Goal: Task Accomplishment & Management: Complete application form

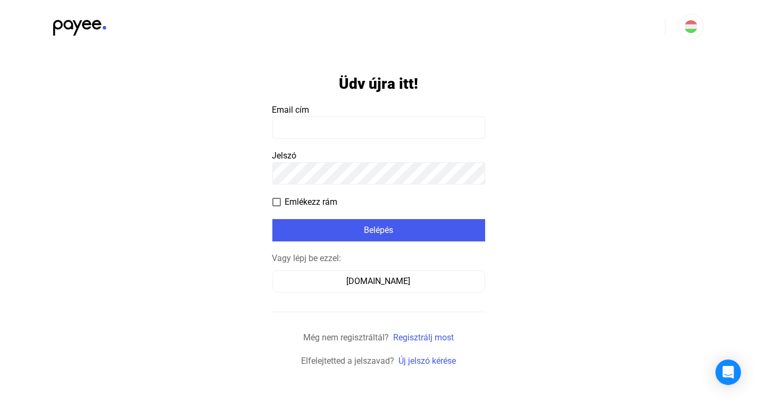
click at [305, 127] on input at bounding box center [379, 128] width 213 height 22
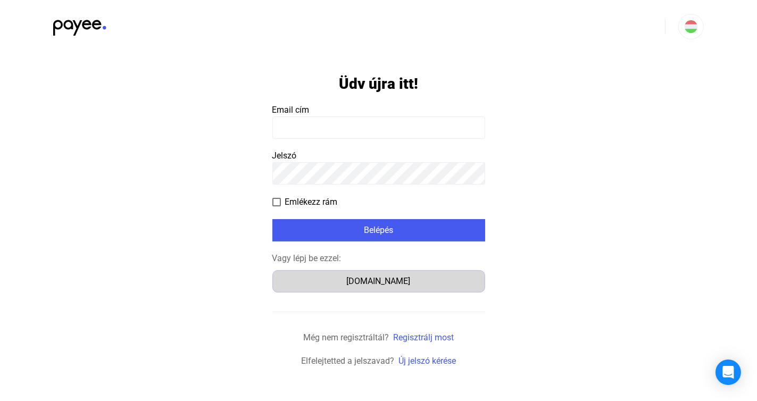
click at [384, 289] on button "[DOMAIN_NAME]" at bounding box center [379, 281] width 213 height 22
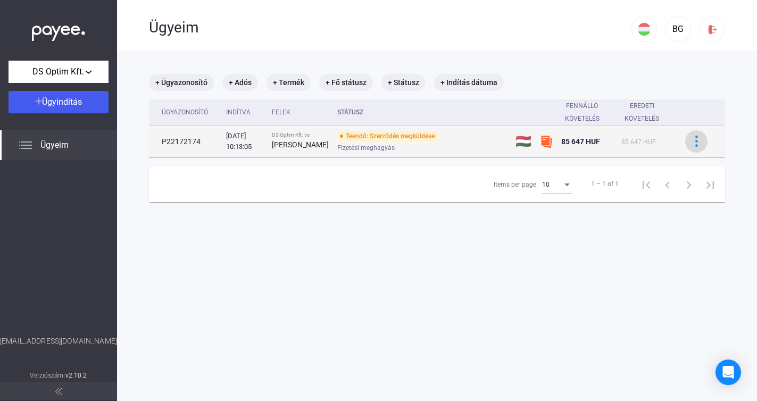
click at [691, 147] on img at bounding box center [696, 141] width 11 height 11
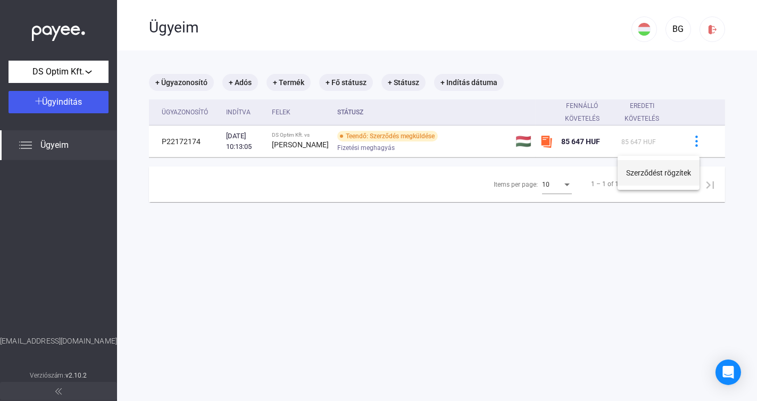
click at [658, 176] on button "Szerződést rögzítek" at bounding box center [659, 173] width 82 height 26
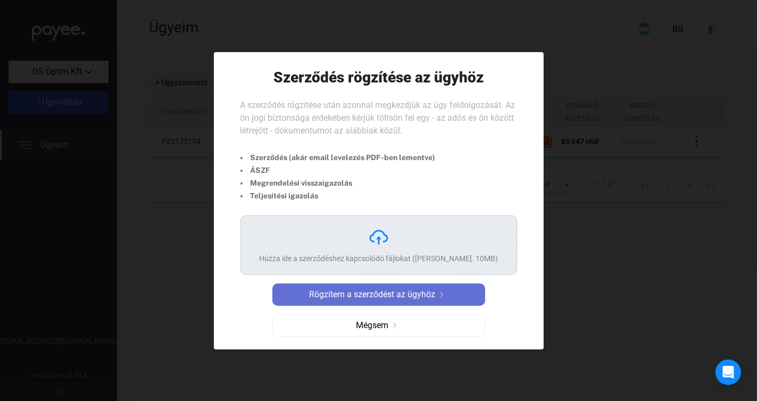
click at [399, 294] on span "Rögzítem a szerződést az ügyhöz" at bounding box center [372, 295] width 126 height 13
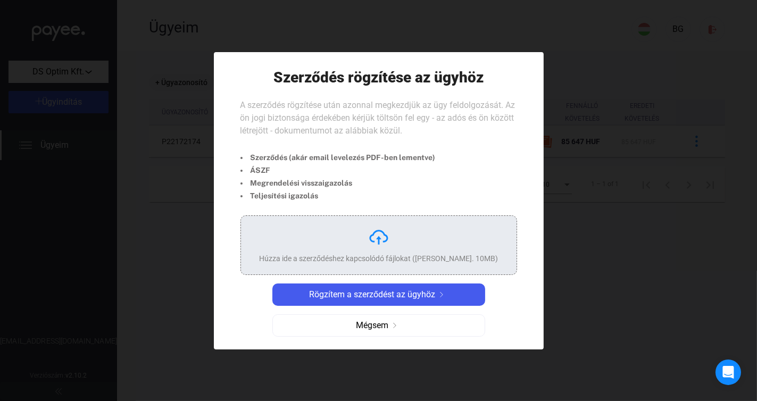
click at [382, 241] on img at bounding box center [378, 237] width 21 height 21
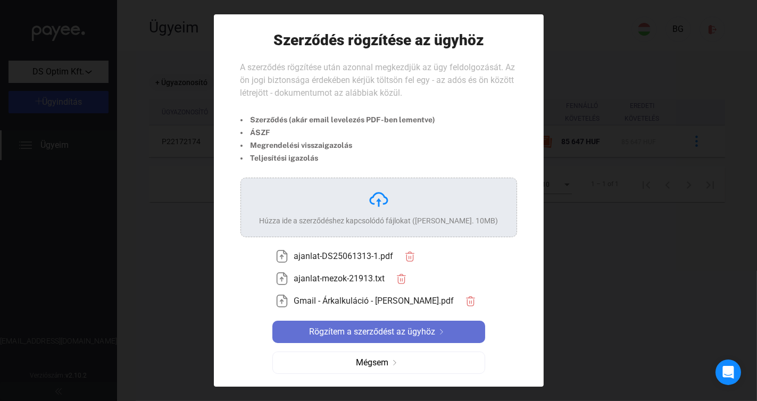
click at [382, 334] on span "Rögzítem a szerződést az ügyhöz" at bounding box center [372, 332] width 126 height 13
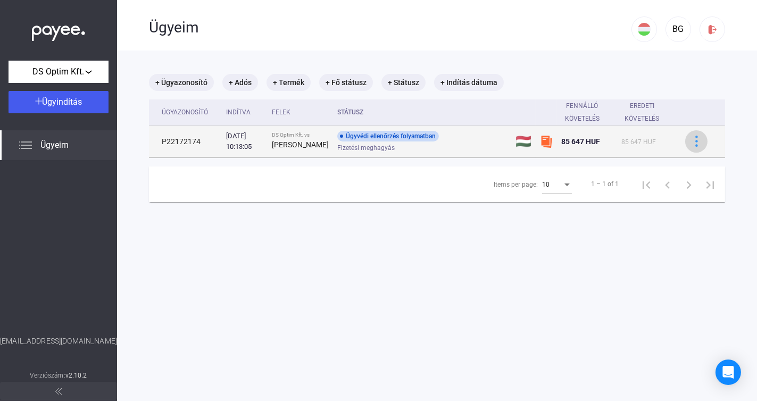
click at [694, 145] on img at bounding box center [696, 141] width 11 height 11
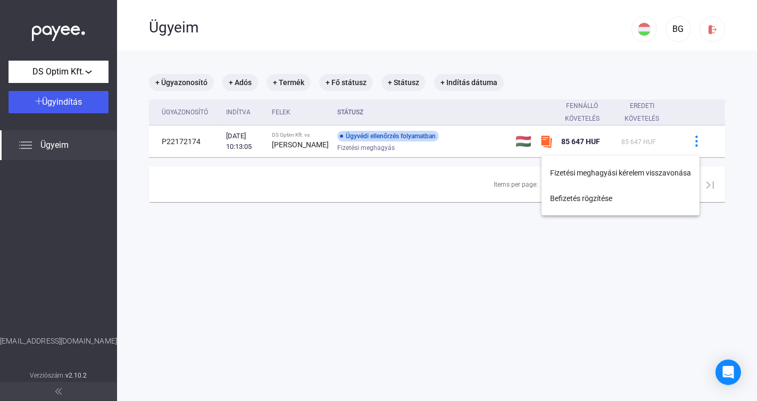
click at [429, 259] on div at bounding box center [378, 200] width 757 height 401
